Goal: Transaction & Acquisition: Purchase product/service

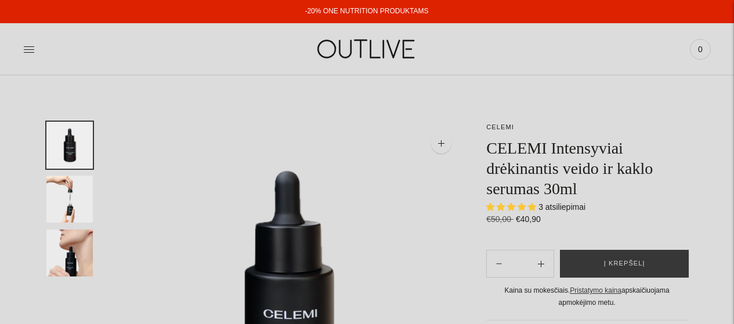
select select "**********"
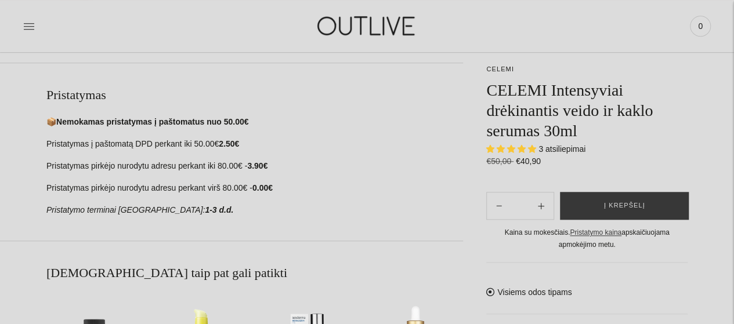
scroll to position [406, 0]
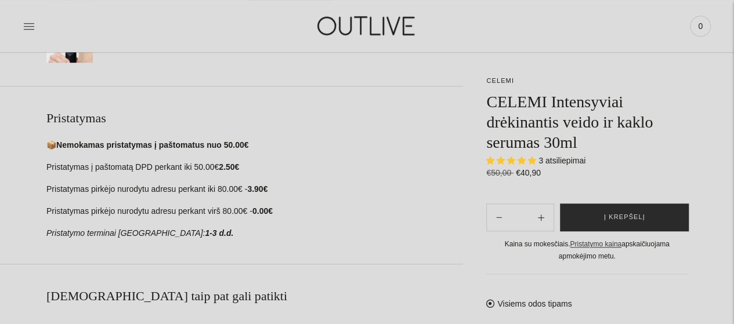
click at [618, 216] on span "Į krepšelį" at bounding box center [624, 218] width 41 height 12
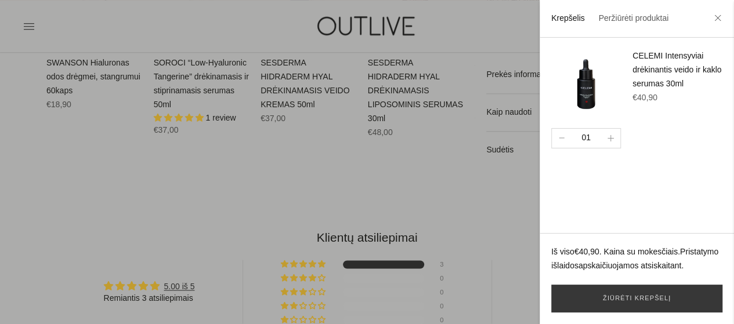
scroll to position [812, 0]
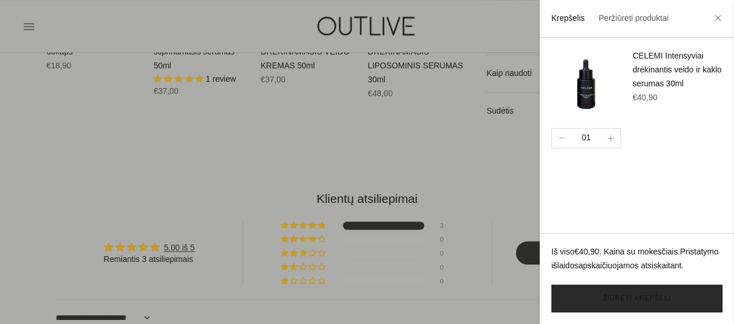
click at [629, 296] on link "Žiūrėti krepšelį" at bounding box center [636, 299] width 171 height 28
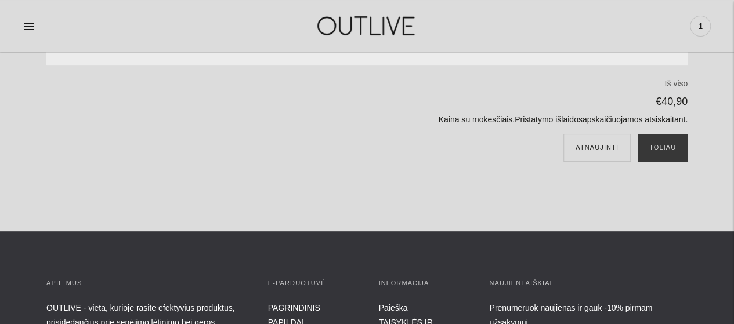
scroll to position [174, 0]
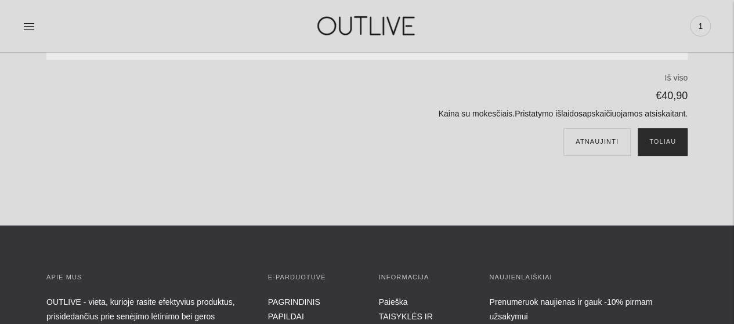
click at [666, 134] on button "Toliau" at bounding box center [662, 142] width 50 height 28
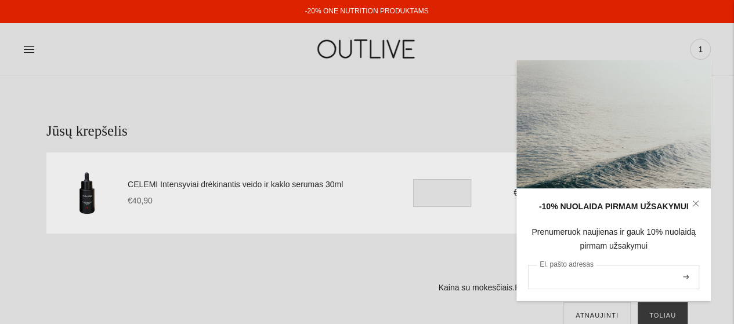
click at [581, 278] on input "El. pašto adresas" at bounding box center [613, 277] width 171 height 24
type input "**********"
click at [684, 274] on button "submit" at bounding box center [685, 277] width 13 height 22
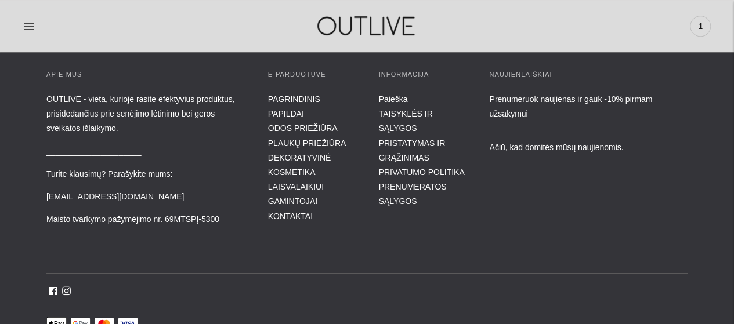
scroll to position [406, 0]
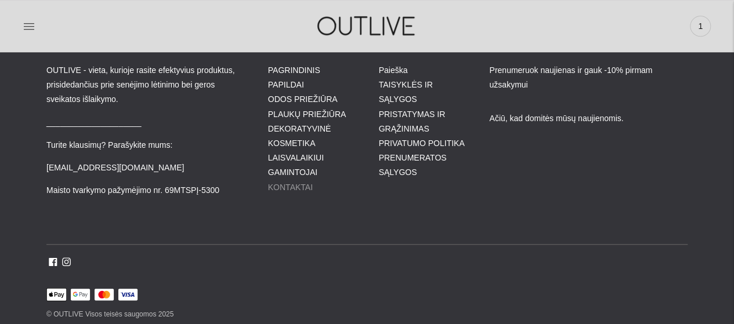
click at [284, 184] on link "KONTAKTAI" at bounding box center [290, 187] width 45 height 9
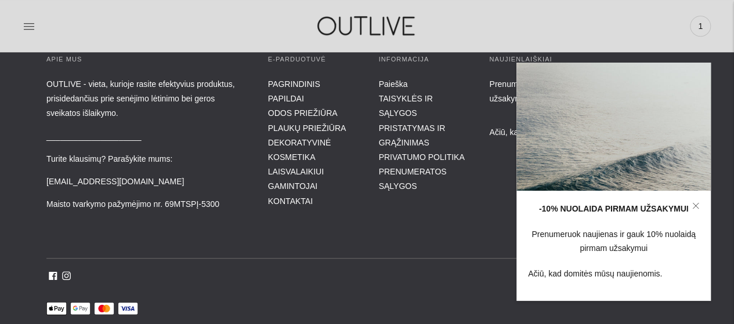
scroll to position [334, 0]
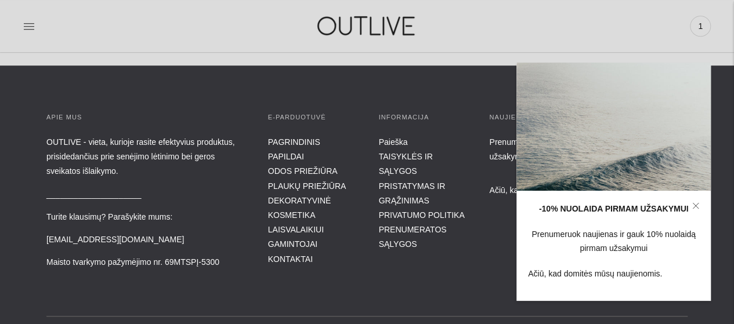
click at [693, 202] on icon at bounding box center [695, 205] width 7 height 7
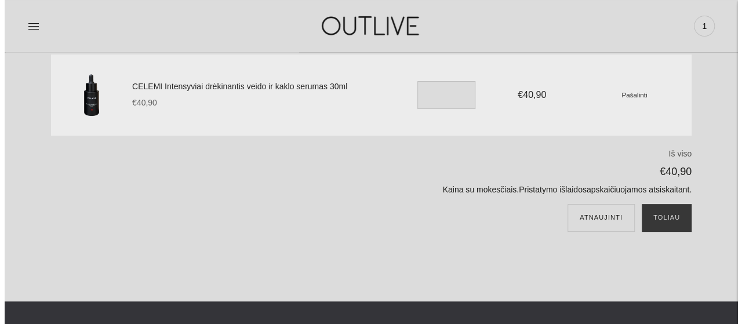
scroll to position [116, 0]
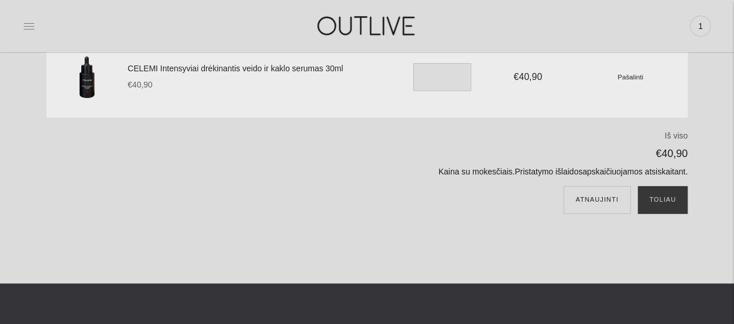
click at [30, 25] on icon at bounding box center [29, 26] width 12 height 12
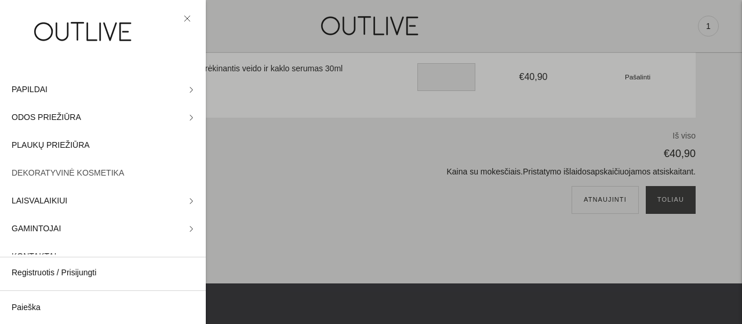
scroll to position [42, 0]
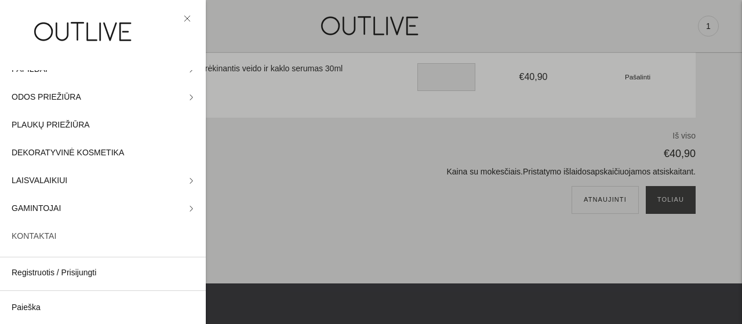
click at [32, 237] on span "KONTAKTAI" at bounding box center [34, 237] width 45 height 14
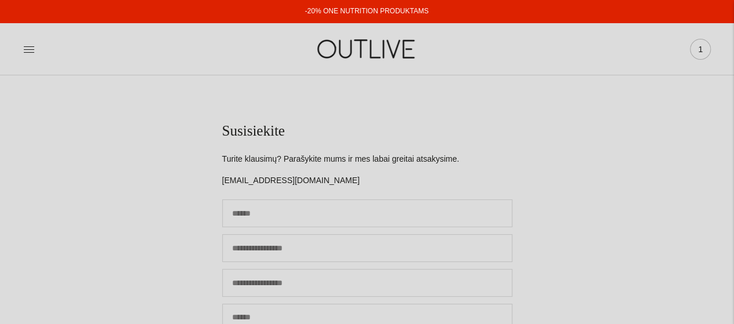
click at [699, 48] on span "1" at bounding box center [700, 49] width 16 height 16
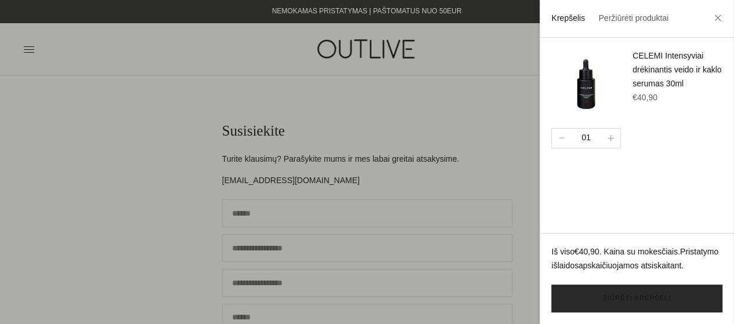
click at [635, 297] on link "Žiūrėti krepšelį" at bounding box center [636, 299] width 171 height 28
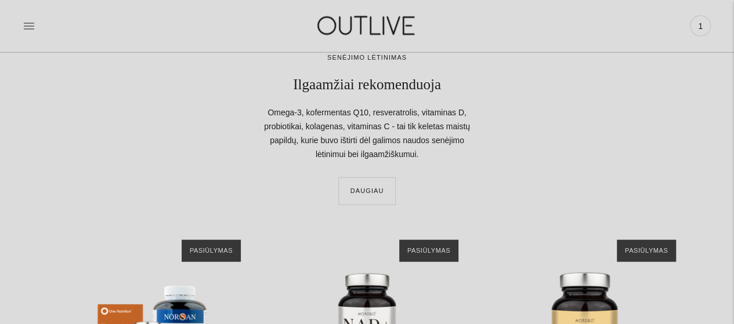
scroll to position [928, 0]
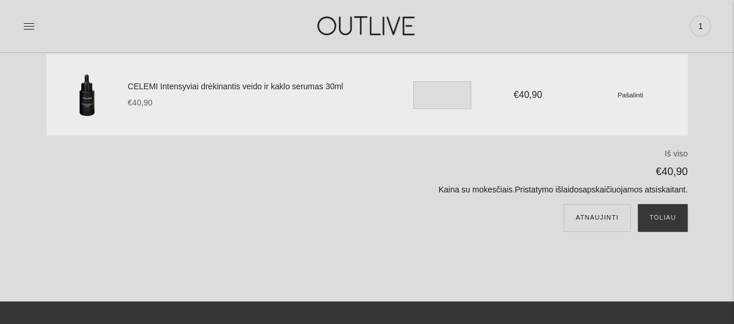
scroll to position [116, 0]
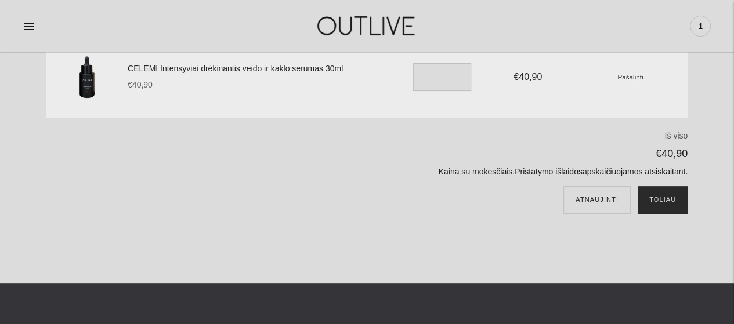
click at [656, 195] on button "Toliau" at bounding box center [662, 200] width 50 height 28
